Goal: Task Accomplishment & Management: Use online tool/utility

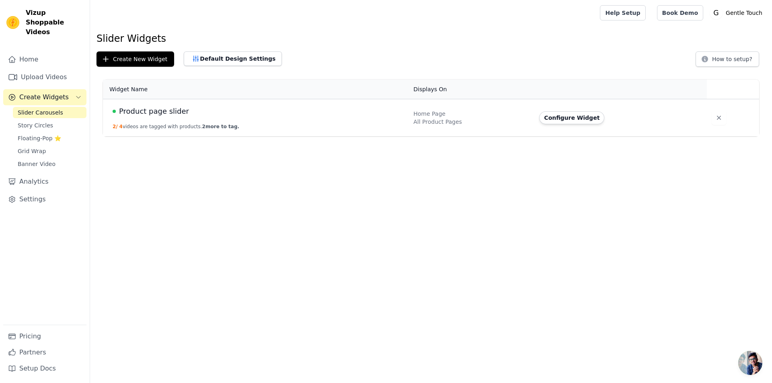
click at [366, 126] on td "Product page slider 2 / 4 videos are tagged with products. 2 more to tag." at bounding box center [255, 117] width 305 height 37
click at [164, 109] on span "Product page slider" at bounding box center [154, 111] width 70 height 11
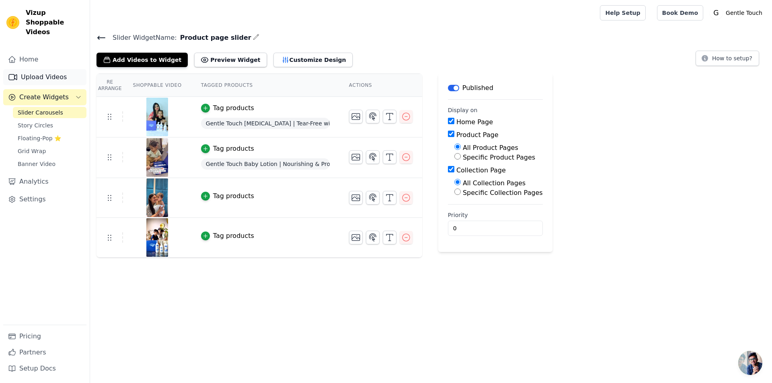
click at [41, 69] on link "Upload Videos" at bounding box center [44, 77] width 83 height 16
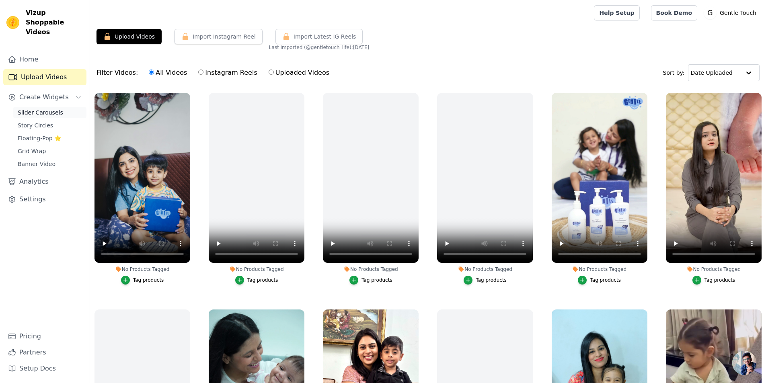
click at [33, 108] on span "Slider Carousels" at bounding box center [40, 112] width 45 height 8
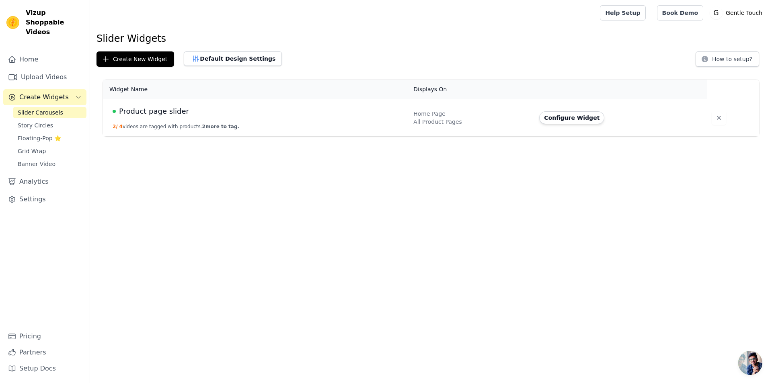
click at [694, 119] on td "Configure Widget" at bounding box center [620, 117] width 172 height 37
click at [143, 111] on span "Product page slider" at bounding box center [154, 111] width 70 height 11
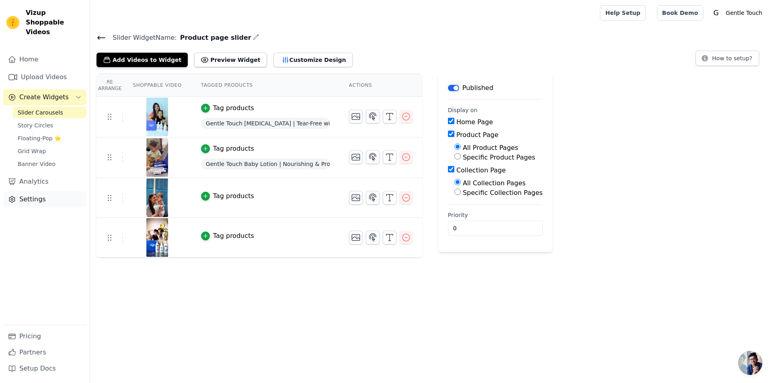
click at [26, 191] on link "Settings" at bounding box center [44, 199] width 83 height 16
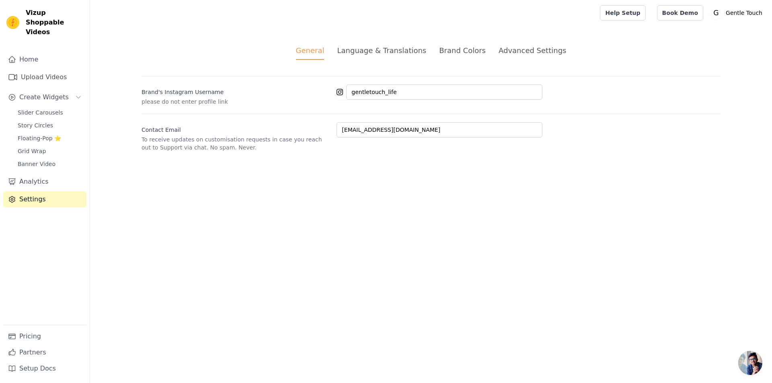
click at [473, 50] on div "Brand Colors" at bounding box center [462, 50] width 47 height 11
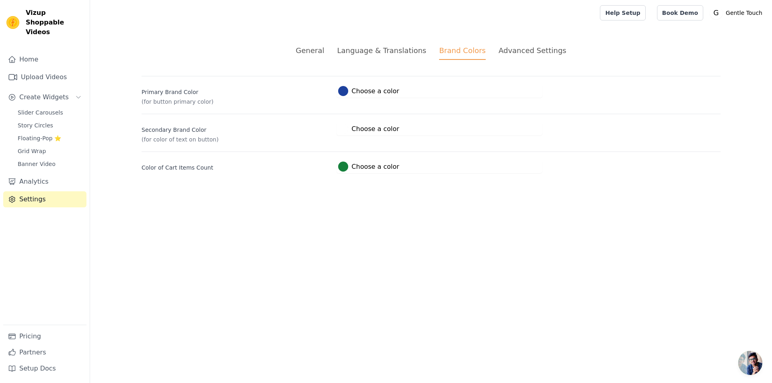
click at [509, 52] on div "Advanced Settings" at bounding box center [532, 50] width 68 height 11
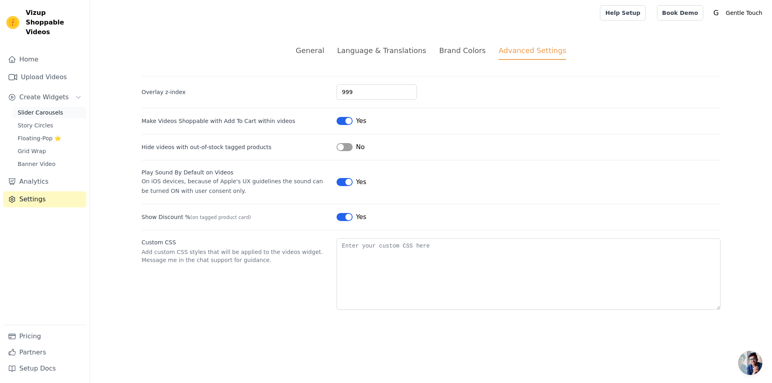
click at [35, 108] on span "Slider Carousels" at bounding box center [40, 112] width 45 height 8
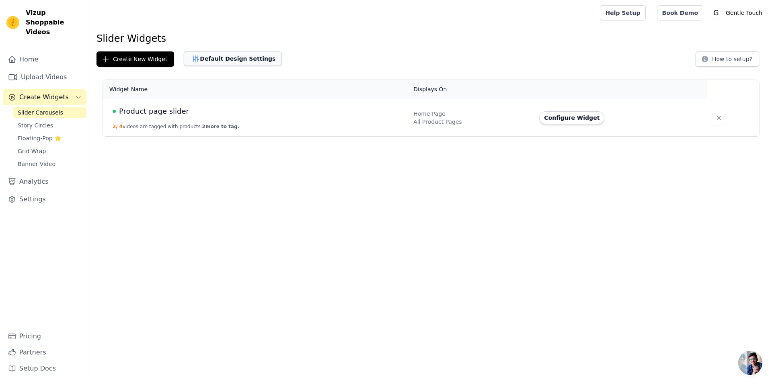
click at [233, 59] on button "Default Design Settings" at bounding box center [233, 58] width 98 height 14
